Goal: Task Accomplishment & Management: Manage account settings

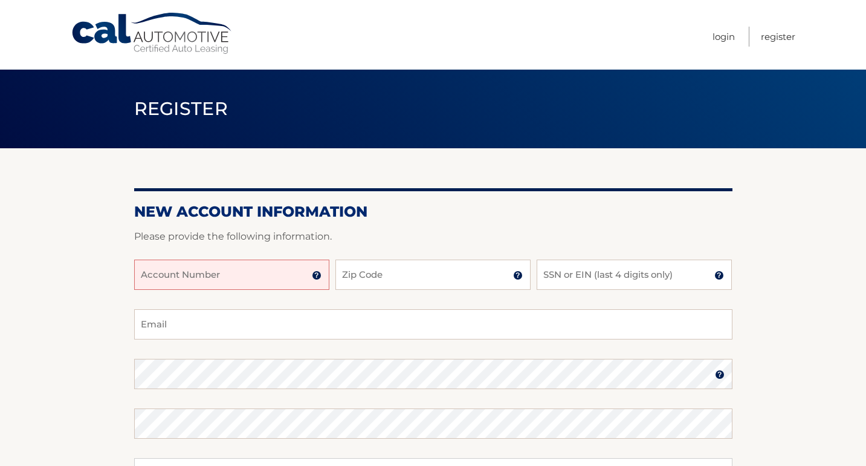
click at [285, 277] on input "Account Number" at bounding box center [231, 274] width 195 height 30
type input "44455997606"
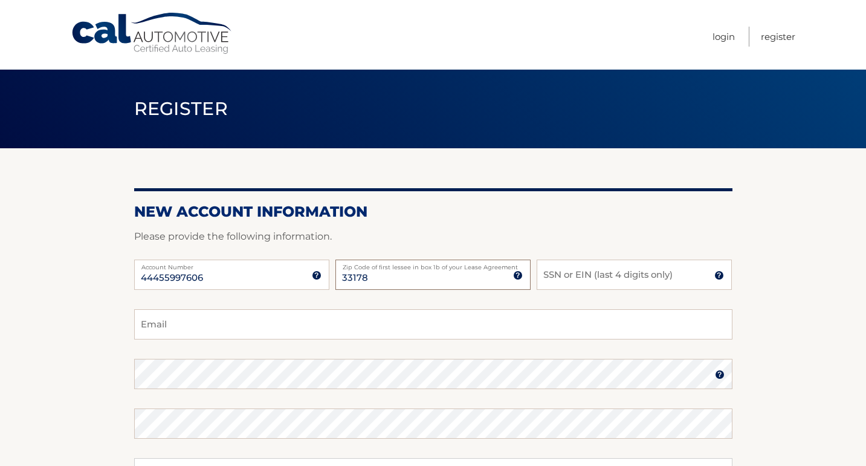
type input "33178"
click at [587, 277] on input "SSN or EIN (last 4 digits only)" at bounding box center [634, 274] width 195 height 30
type input "0554"
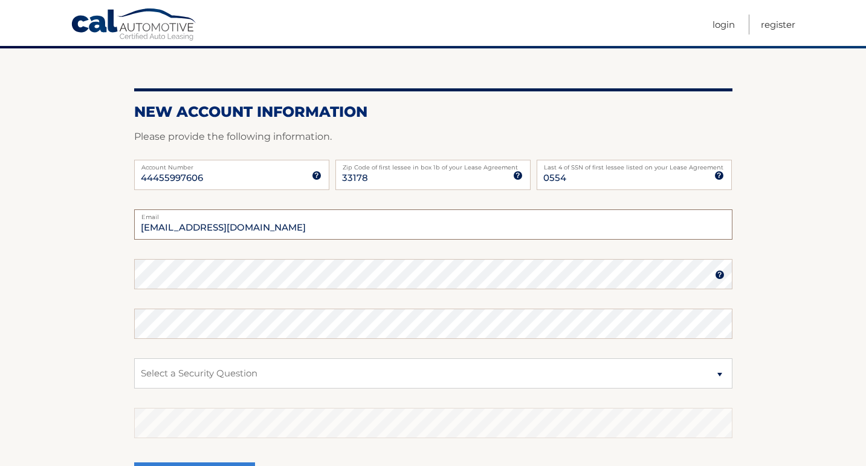
scroll to position [103, 0]
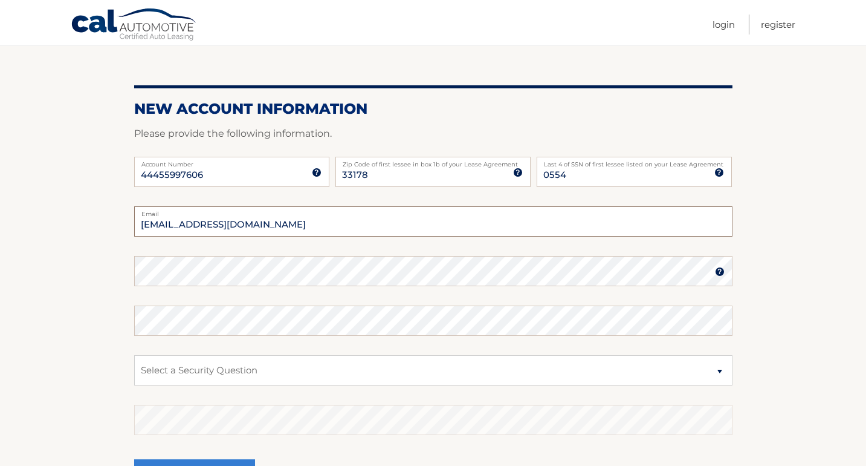
type input "algarcia860@yahoo.com"
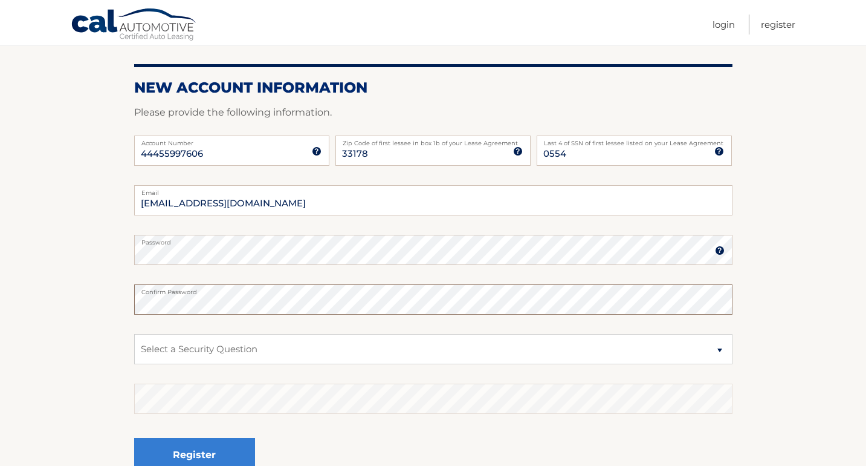
scroll to position [124, 0]
select select "2"
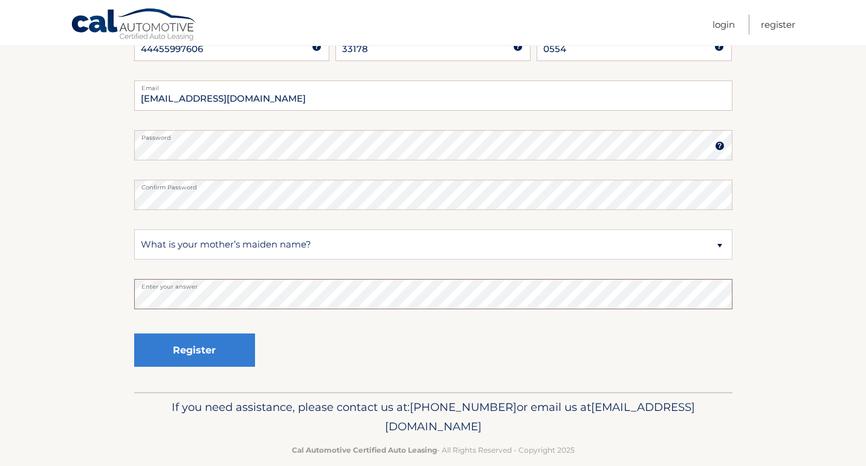
scroll to position [228, 0]
click at [213, 353] on button "Register" at bounding box center [194, 350] width 121 height 33
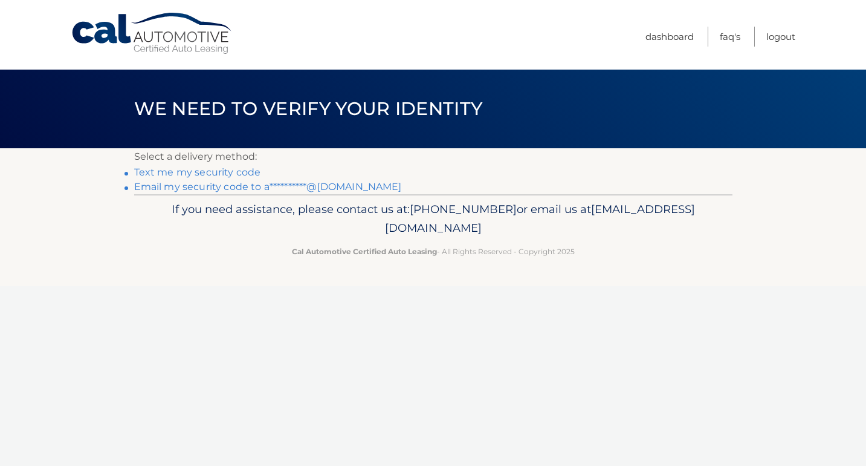
click at [198, 174] on link "Text me my security code" at bounding box center [197, 171] width 127 height 11
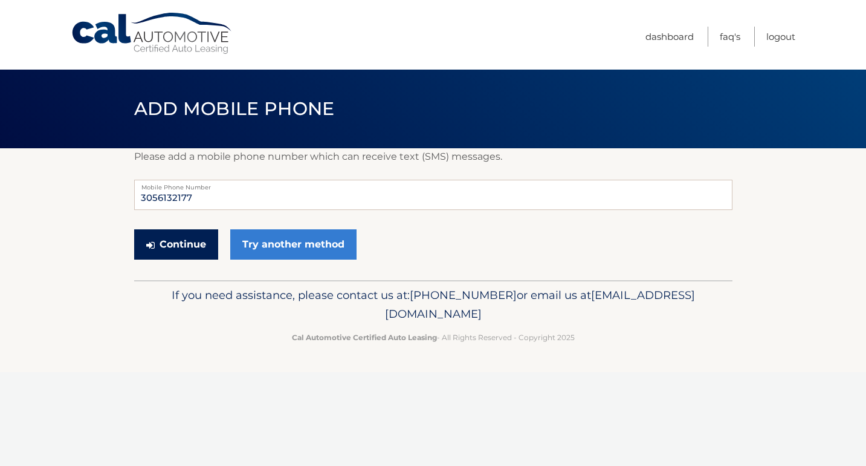
click at [203, 250] on button "Continue" at bounding box center [176, 244] width 84 height 30
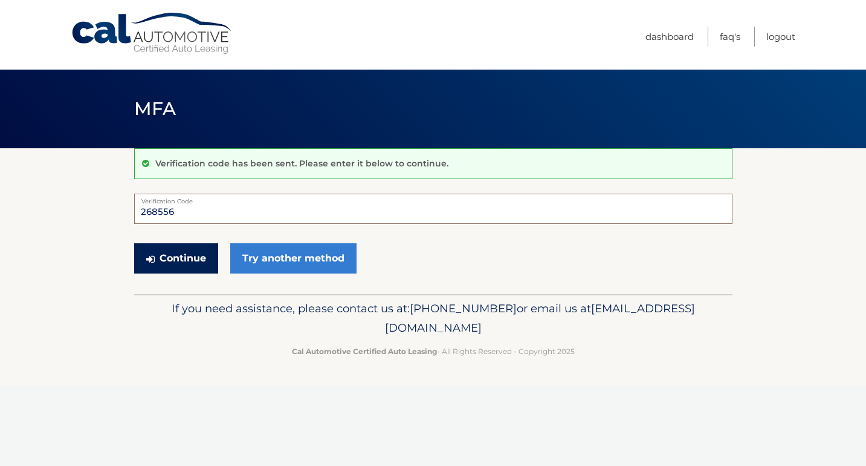
type input "268556"
click at [177, 259] on button "Continue" at bounding box center [176, 258] width 84 height 30
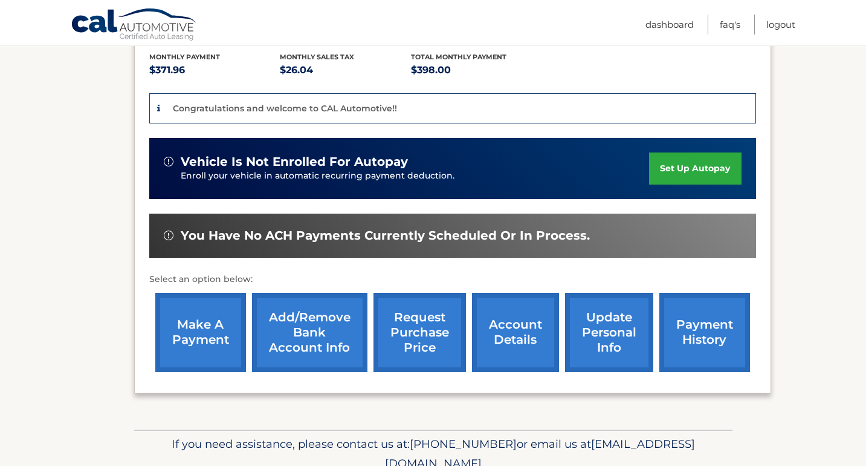
scroll to position [274, 0]
click at [609, 310] on link "update personal info" at bounding box center [609, 332] width 88 height 79
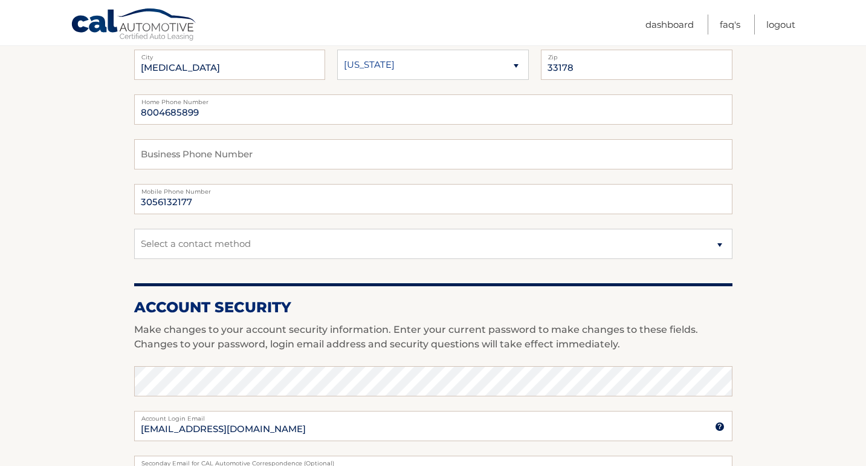
scroll to position [229, 0]
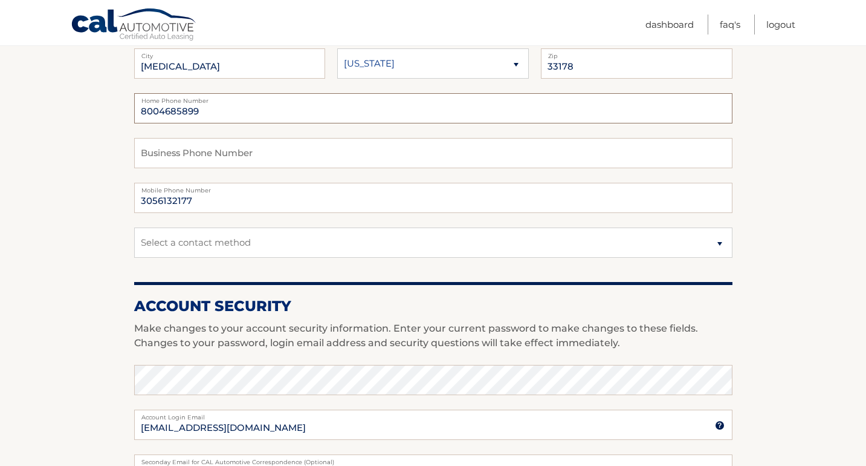
drag, startPoint x: 301, startPoint y: 110, endPoint x: 99, endPoint y: 101, distance: 202.7
click at [99, 101] on section "Account Overview | Edit Profile account information 10413 NW 82ND ST Street Add…" at bounding box center [433, 359] width 866 height 880
type input "3056132177"
select select "1"
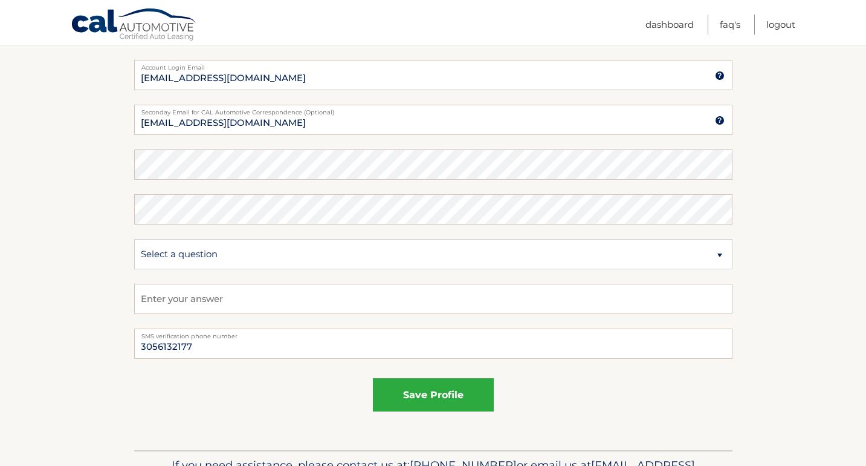
scroll to position [579, 0]
click at [432, 395] on button "save profile" at bounding box center [433, 393] width 121 height 33
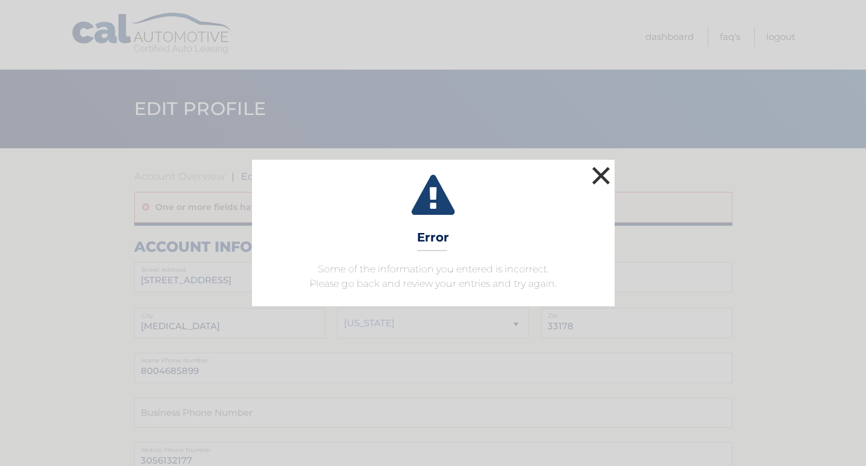
click at [604, 181] on button "×" at bounding box center [601, 175] width 24 height 24
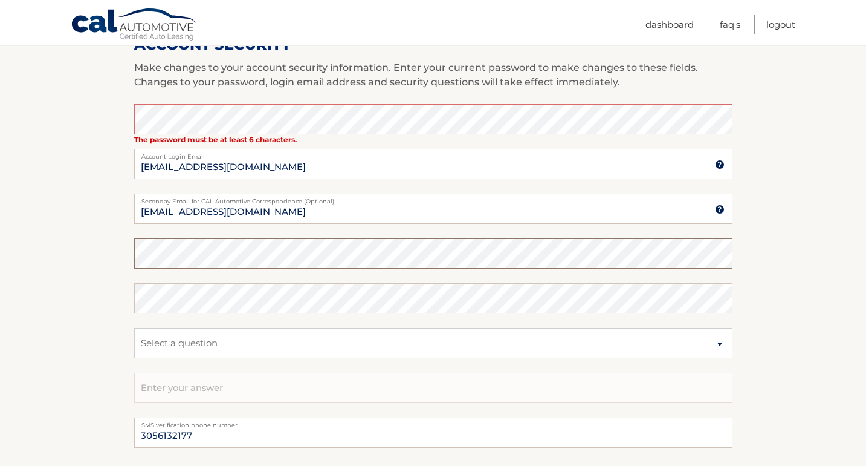
scroll to position [534, 0]
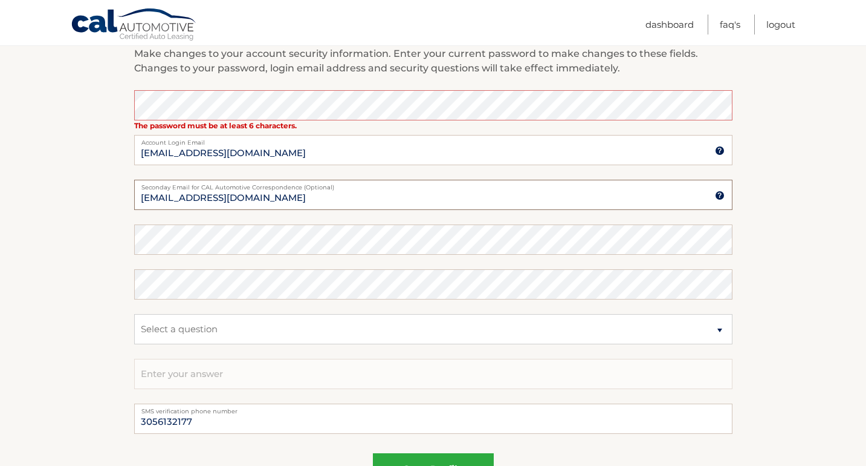
drag, startPoint x: 319, startPoint y: 201, endPoint x: 117, endPoint y: 191, distance: 202.8
click at [117, 191] on section "Account Overview | Edit Profile One or more fields have an error. account infor…" at bounding box center [433, 69] width 866 height 911
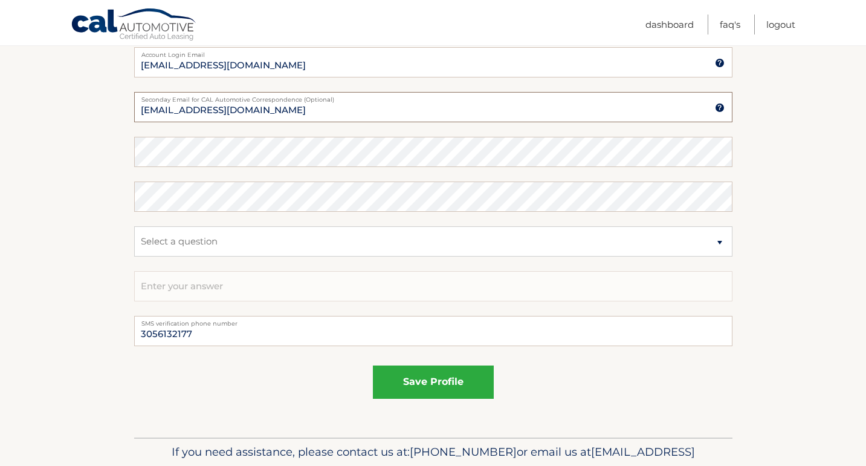
scroll to position [623, 0]
type input "albertotheguide@gmail.com"
select select "2"
click at [346, 286] on input "text" at bounding box center [433, 285] width 599 height 30
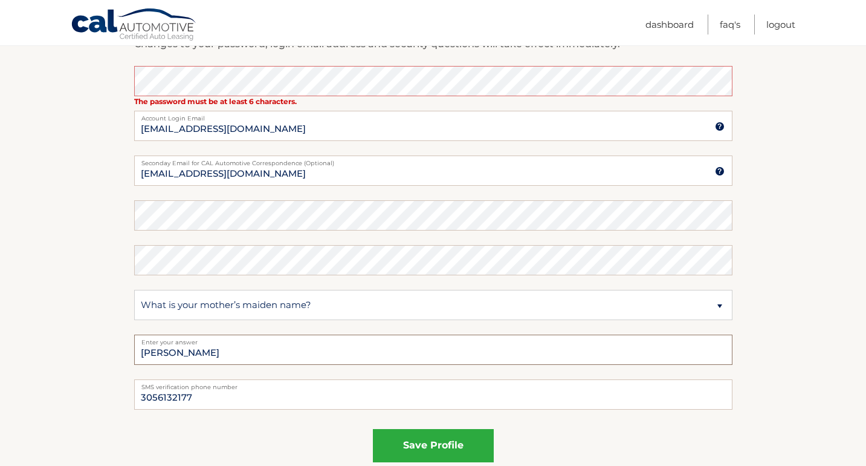
scroll to position [551, 0]
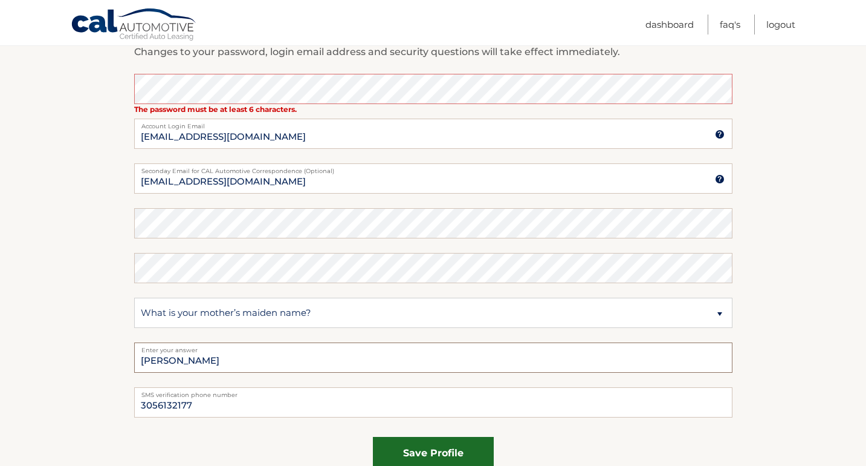
type input "garcia"
click at [450, 452] on button "save profile" at bounding box center [433, 452] width 121 height 33
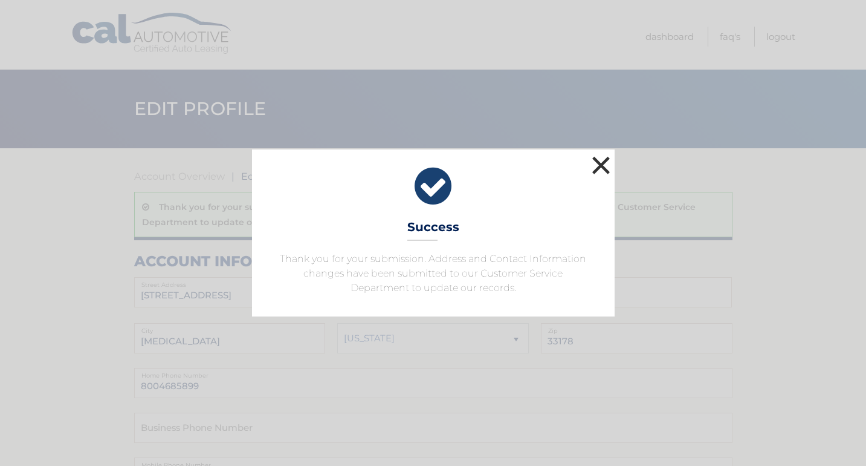
click at [599, 163] on button "×" at bounding box center [601, 165] width 24 height 24
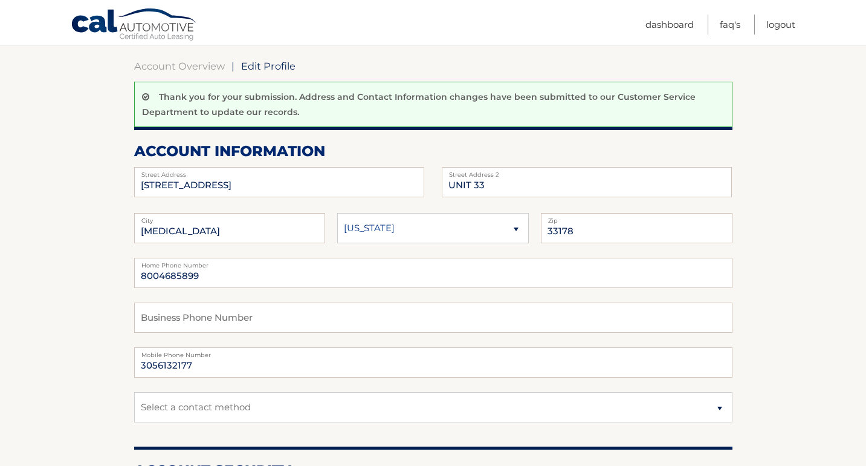
scroll to position [105, 0]
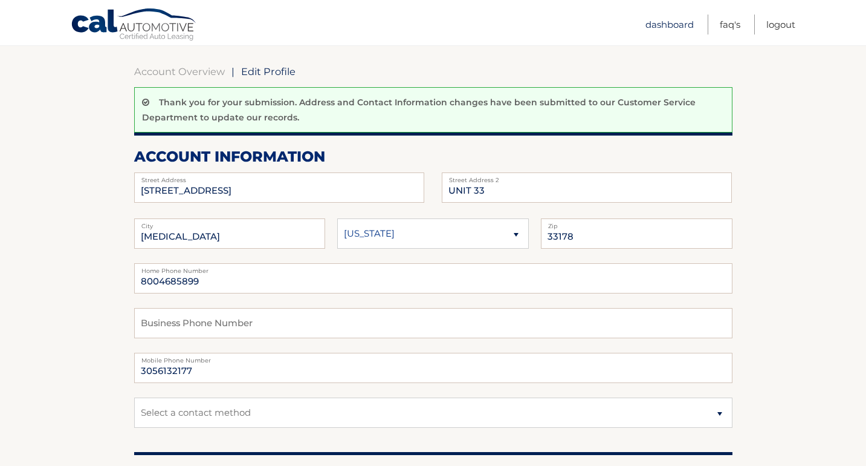
click at [672, 16] on link "Dashboard" at bounding box center [670, 25] width 48 height 20
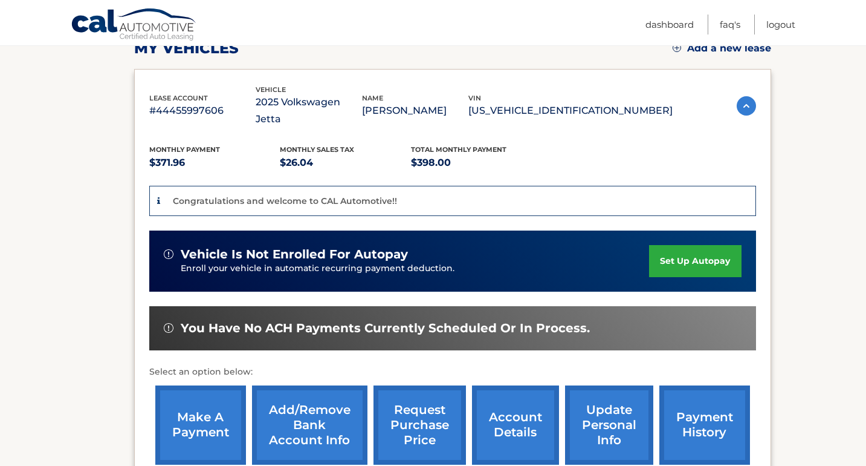
scroll to position [181, 0]
click at [677, 245] on link "set up autopay" at bounding box center [695, 261] width 92 height 32
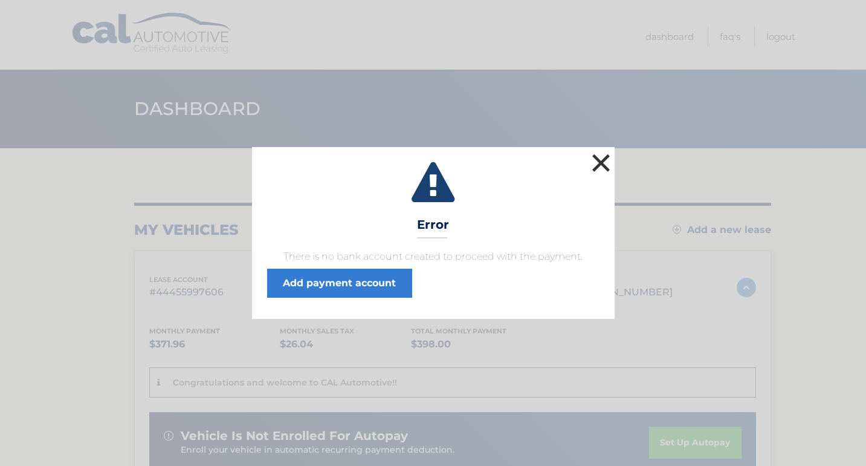
click at [603, 158] on button "×" at bounding box center [601, 163] width 24 height 24
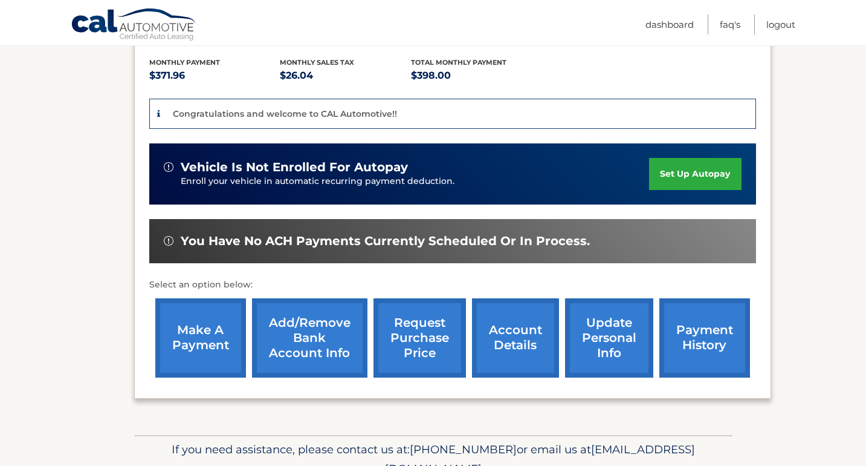
scroll to position [270, 0]
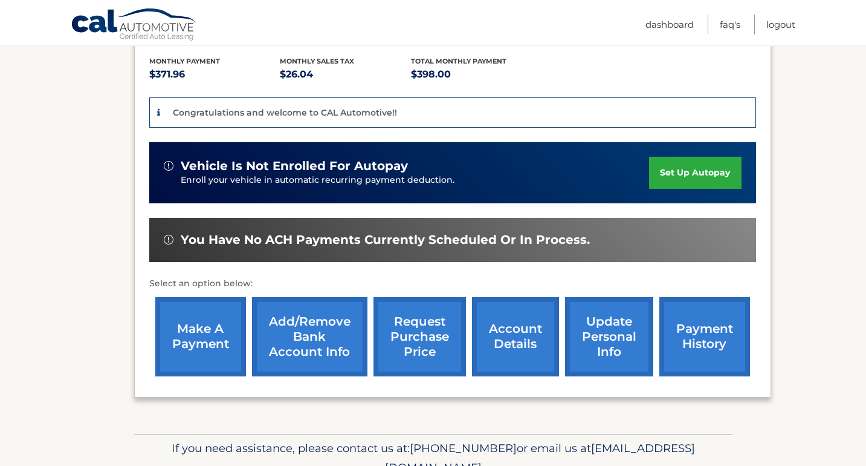
click at [707, 157] on link "set up autopay" at bounding box center [695, 173] width 92 height 32
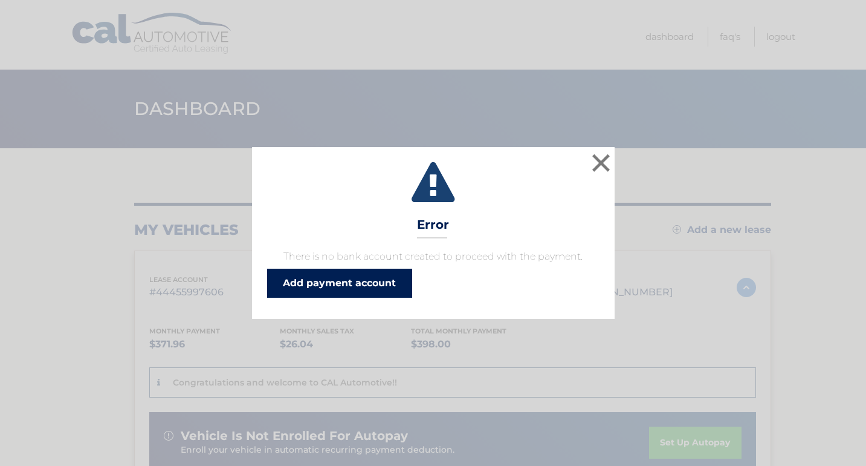
click at [370, 288] on link "Add payment account" at bounding box center [339, 282] width 145 height 29
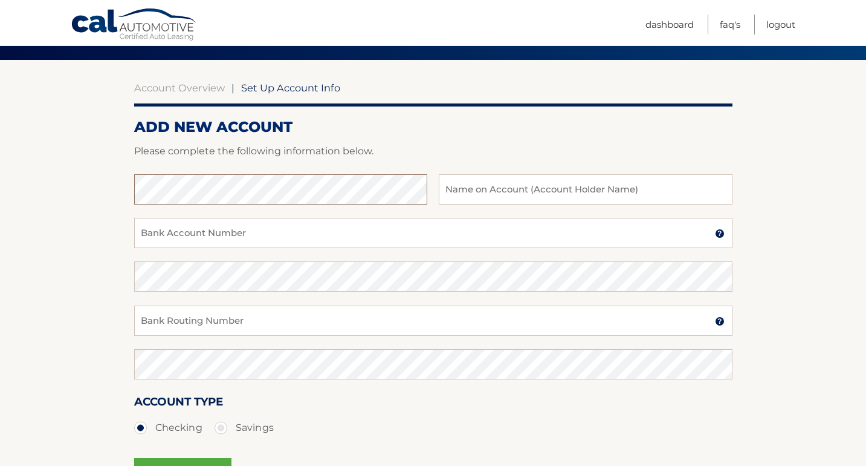
scroll to position [32, 0]
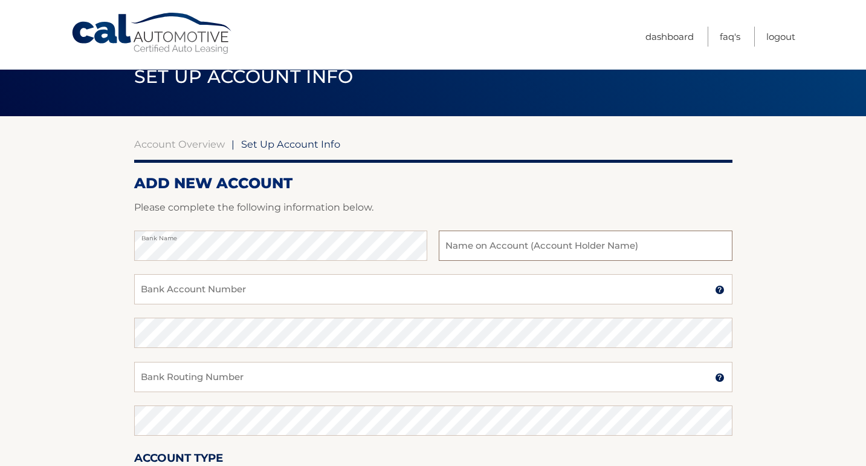
drag, startPoint x: 346, startPoint y: 228, endPoint x: 539, endPoint y: 244, distance: 194.1
click at [539, 244] on input "text" at bounding box center [585, 245] width 293 height 30
type input "alberto j melendez"
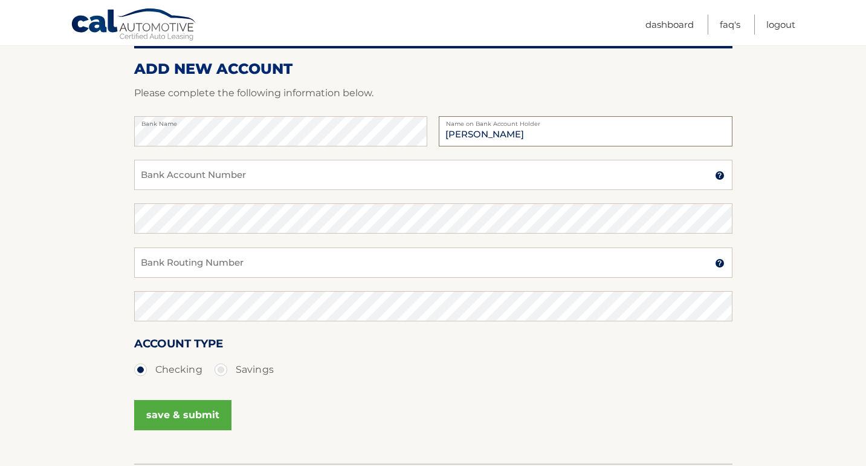
scroll to position [145, 0]
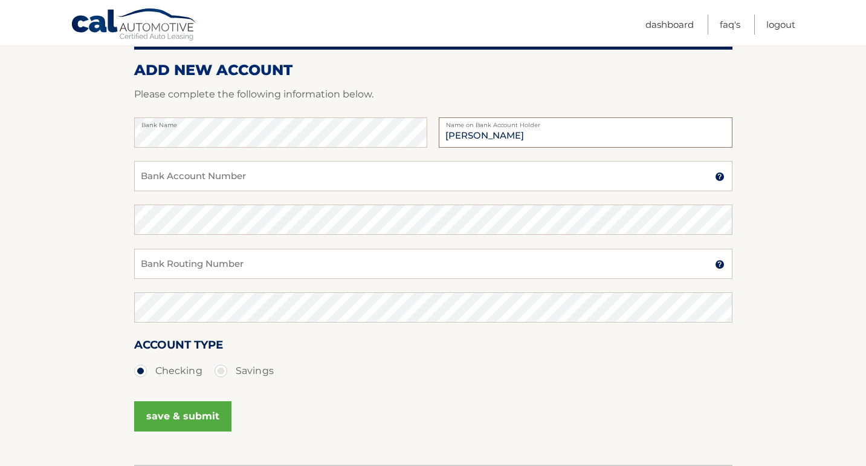
click at [381, 132] on div "Bank Name alberto j melendez Name on Bank Account Holder" at bounding box center [433, 139] width 599 height 44
click at [137, 138] on div "Bank Name" at bounding box center [280, 132] width 293 height 30
click at [287, 255] on input "Bank Routing Number" at bounding box center [433, 263] width 599 height 30
click at [86, 138] on section "Account Overview | Set Up Account Info ADD NEW ACCOUNT Please complete the foll…" at bounding box center [433, 233] width 866 height 461
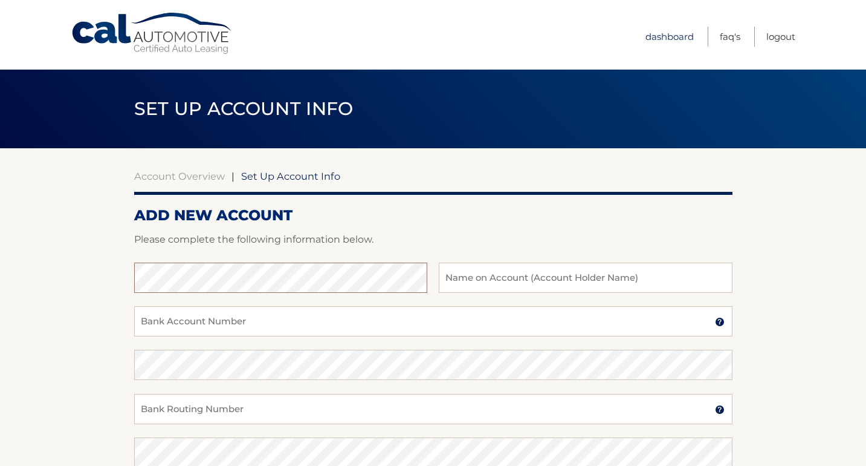
scroll to position [0, 0]
click at [684, 34] on link "Dashboard" at bounding box center [670, 37] width 48 height 20
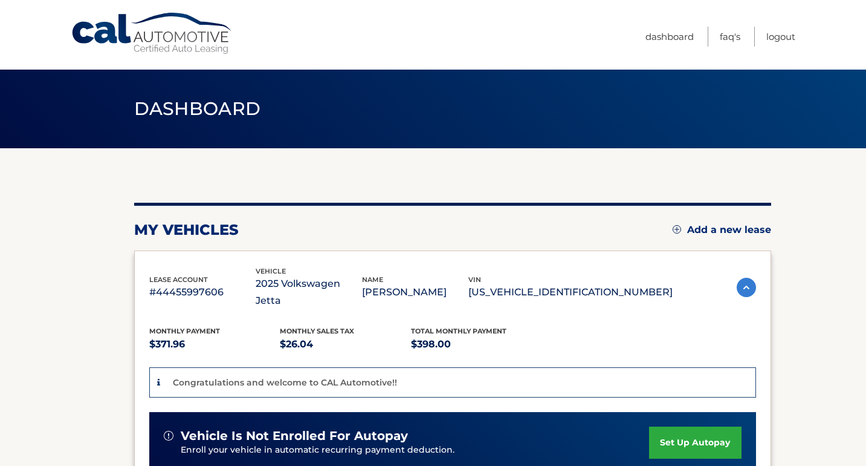
click at [196, 41] on link "Cal Automotive" at bounding box center [152, 33] width 163 height 43
